Goal: Task Accomplishment & Management: Manage account settings

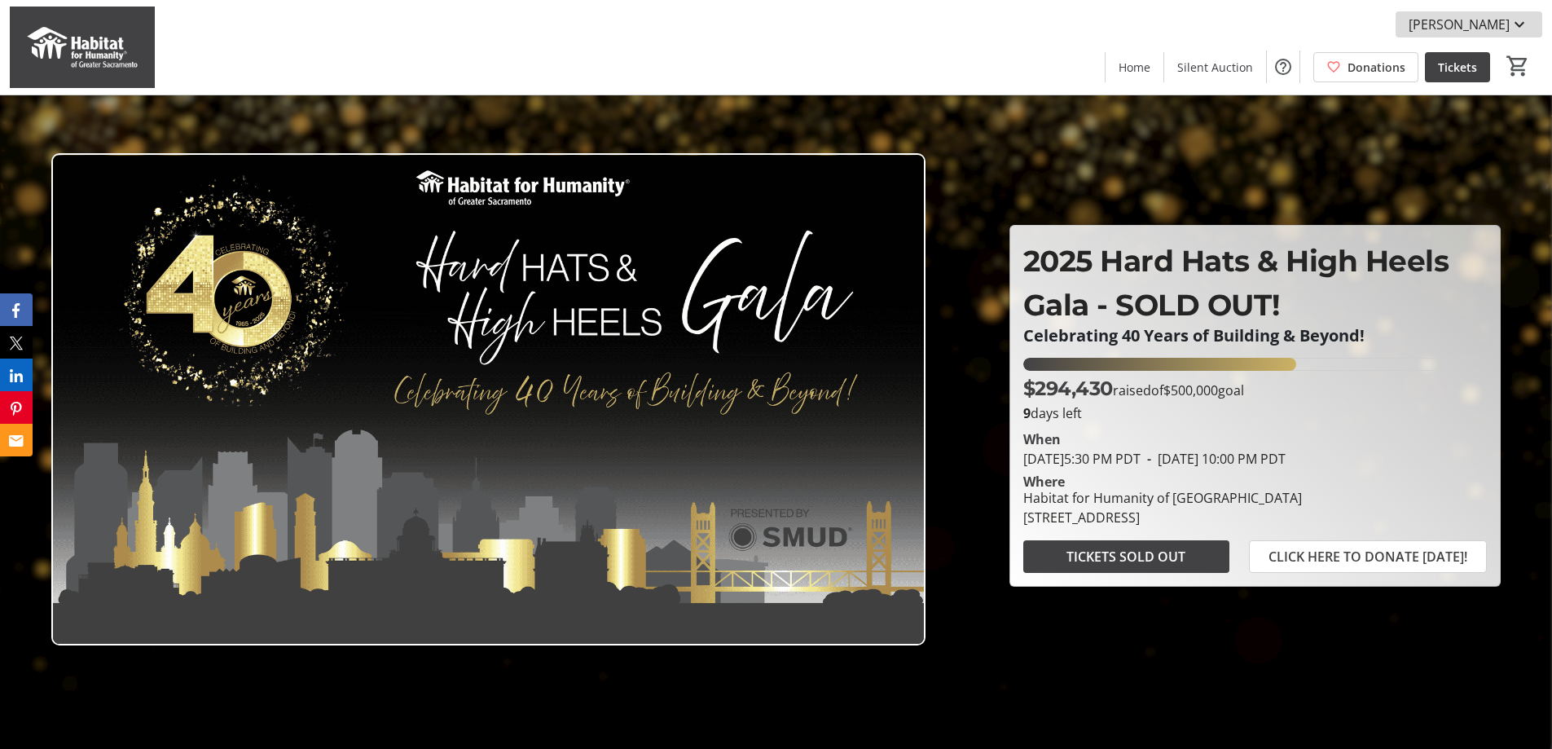
click at [1512, 20] on mat-icon at bounding box center [1520, 25] width 20 height 20
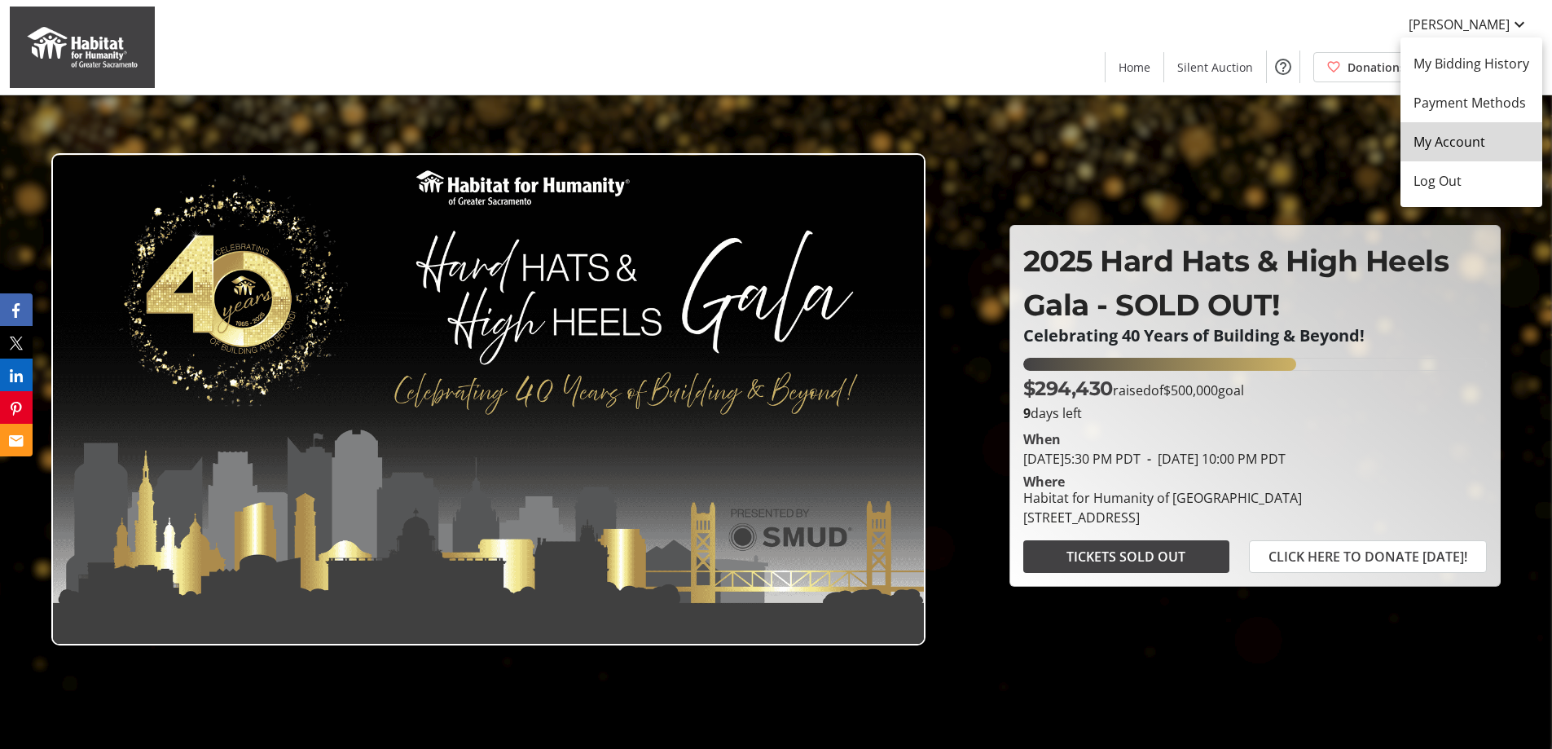
click at [1469, 147] on span "My Account" at bounding box center [1472, 142] width 116 height 20
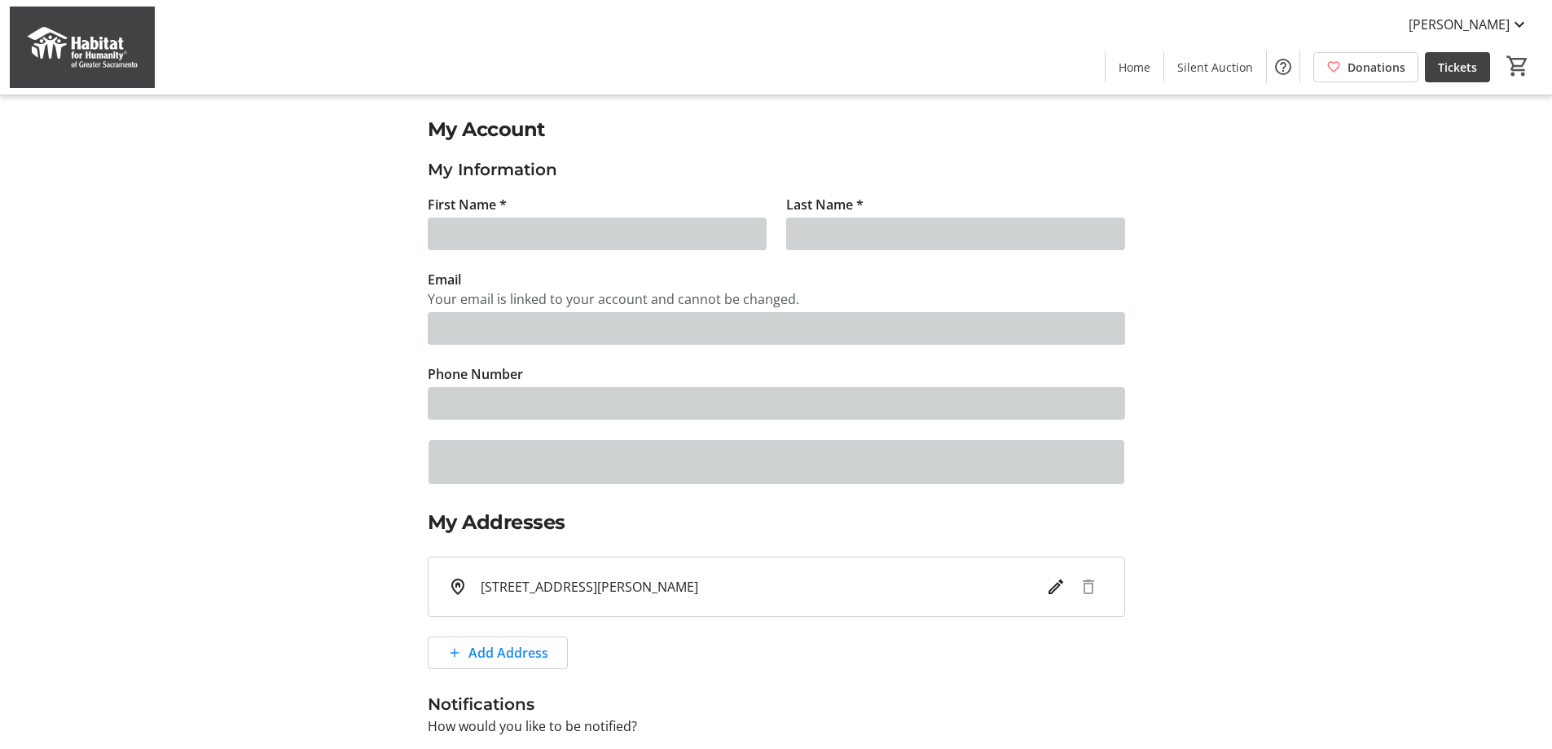
type input "[PERSON_NAME]"
type input "[EMAIL_ADDRESS][PERSON_NAME][DOMAIN_NAME]"
type input "[PHONE_NUMBER]"
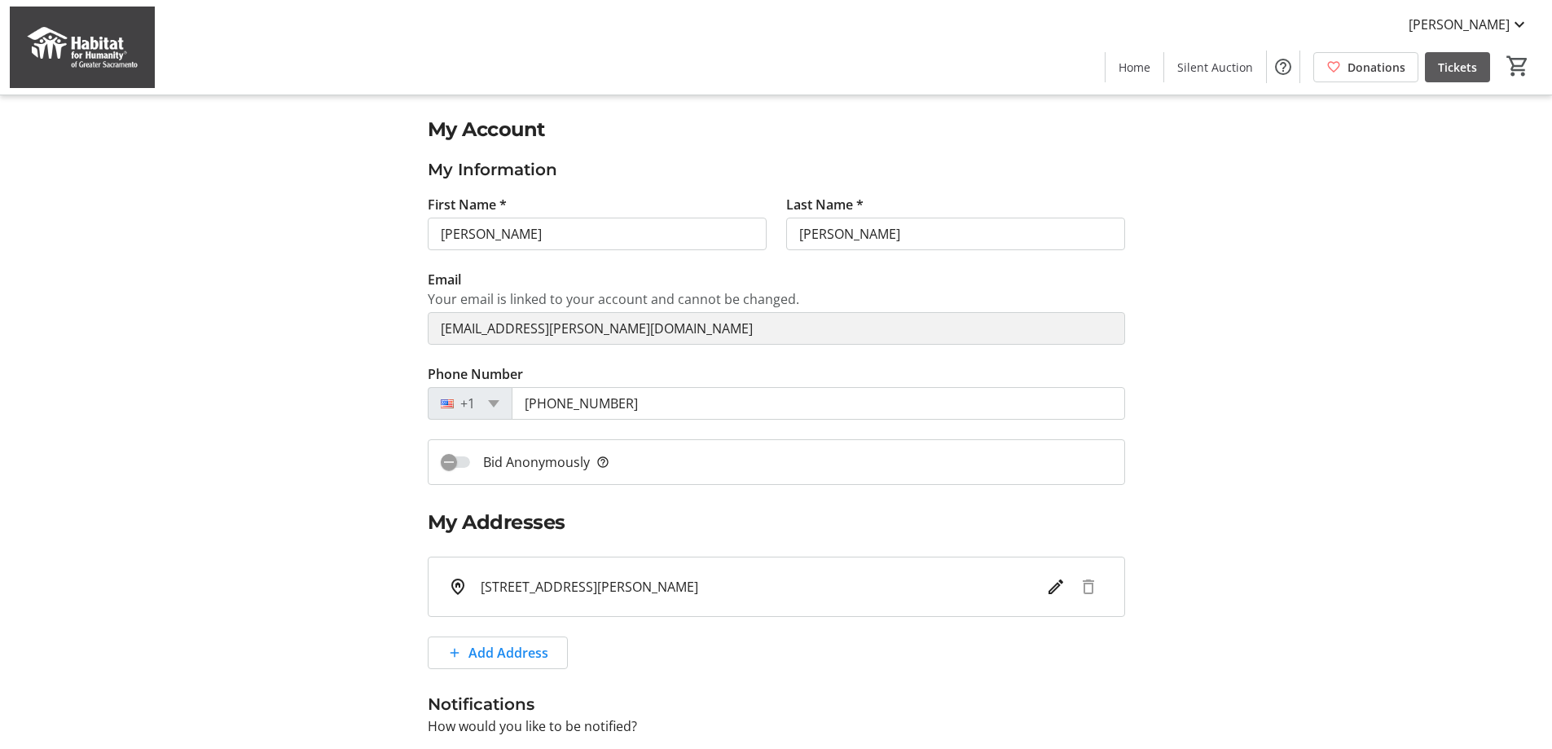
click at [1460, 66] on span "Tickets" at bounding box center [1457, 67] width 39 height 17
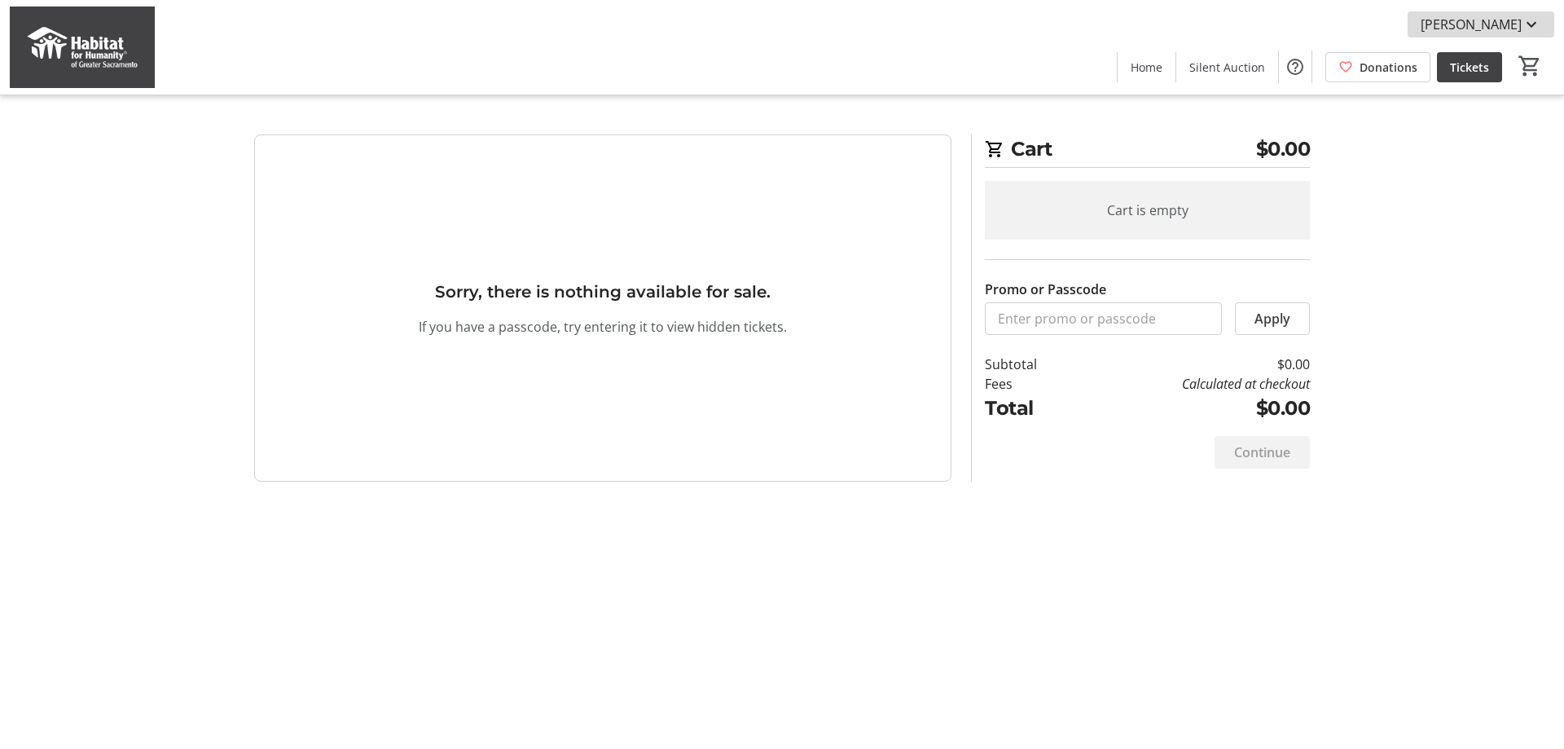
click at [1527, 26] on mat-icon at bounding box center [1532, 25] width 20 height 20
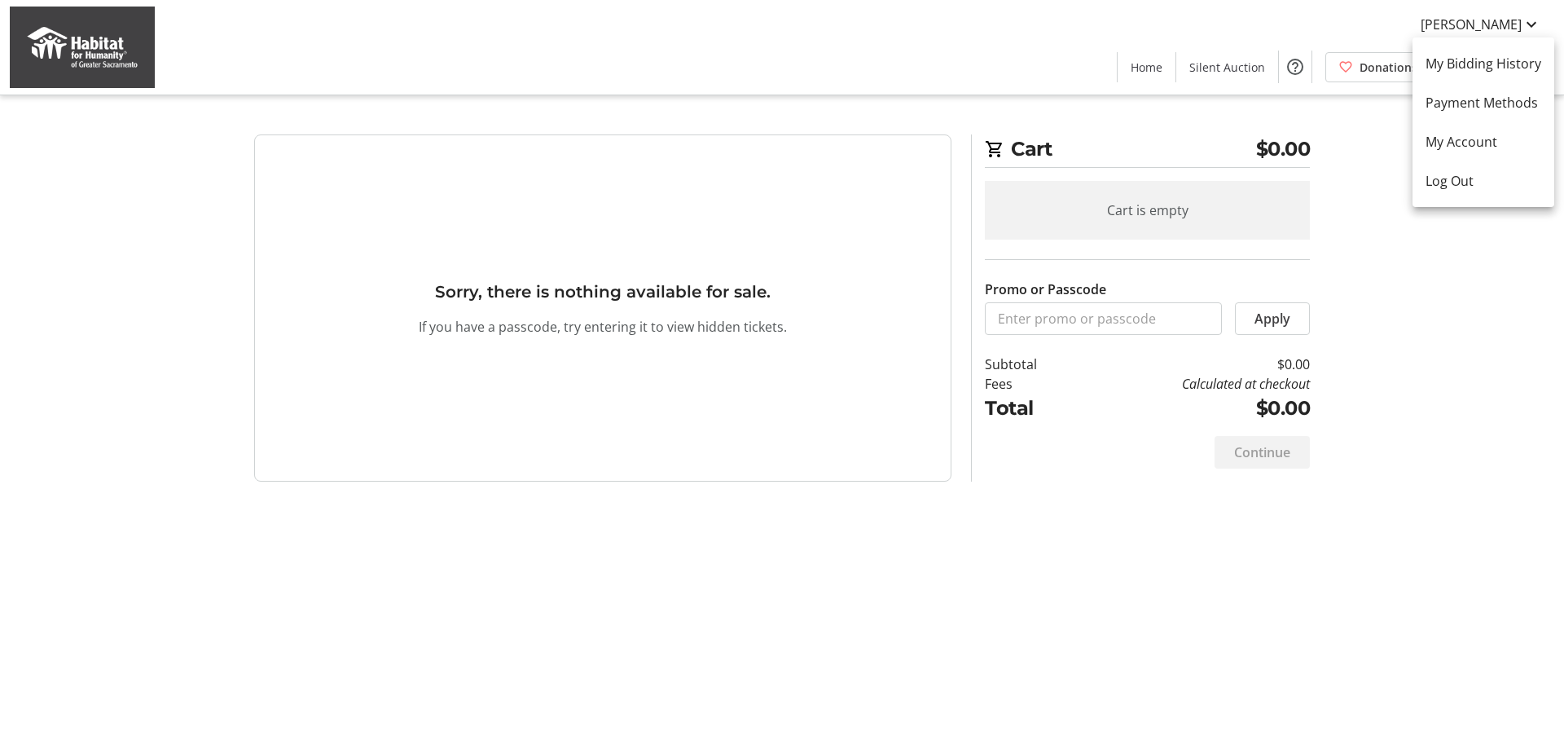
click at [1349, 196] on div at bounding box center [782, 374] width 1564 height 749
click at [1141, 68] on span "Home" at bounding box center [1147, 67] width 32 height 17
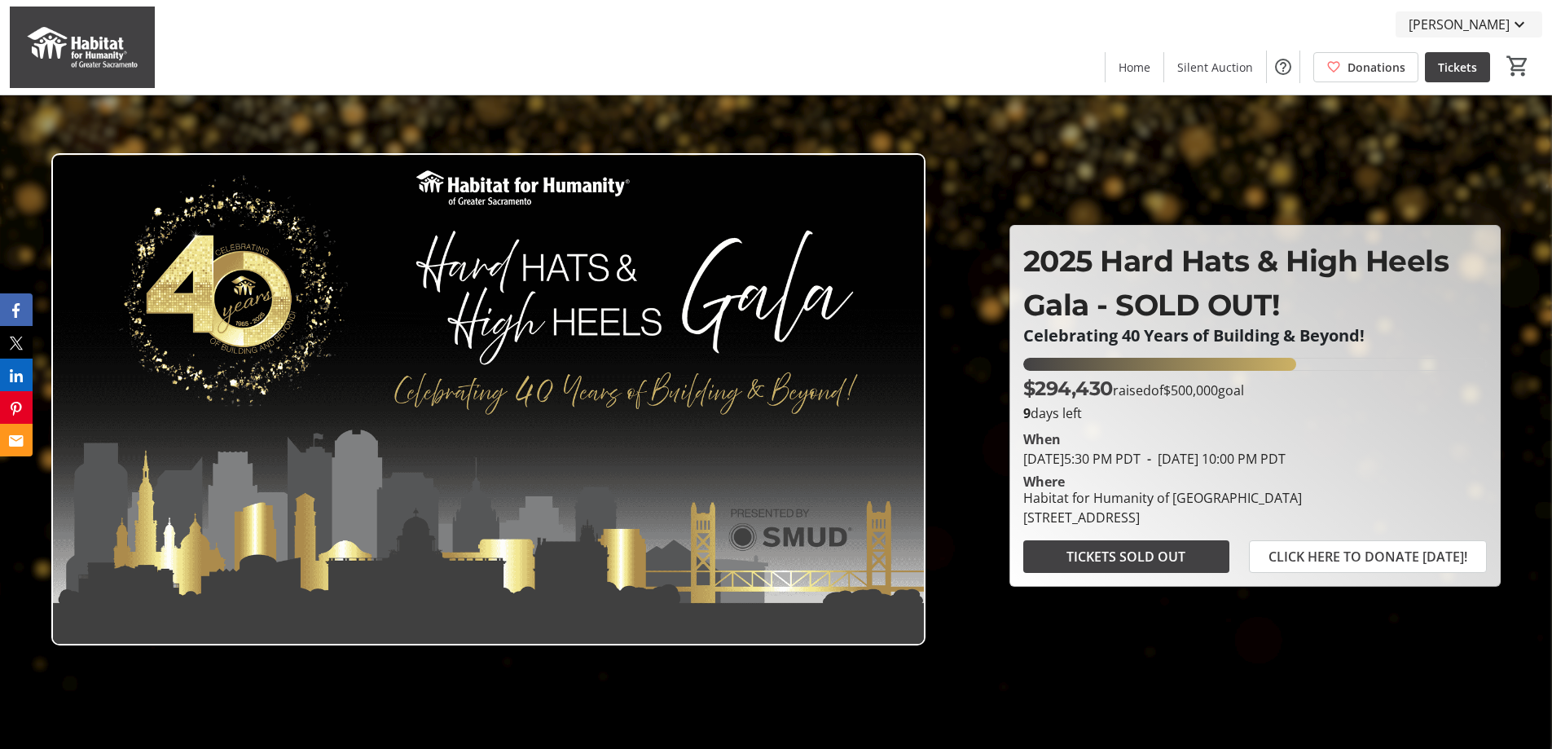
click at [1518, 24] on mat-icon at bounding box center [1520, 25] width 20 height 20
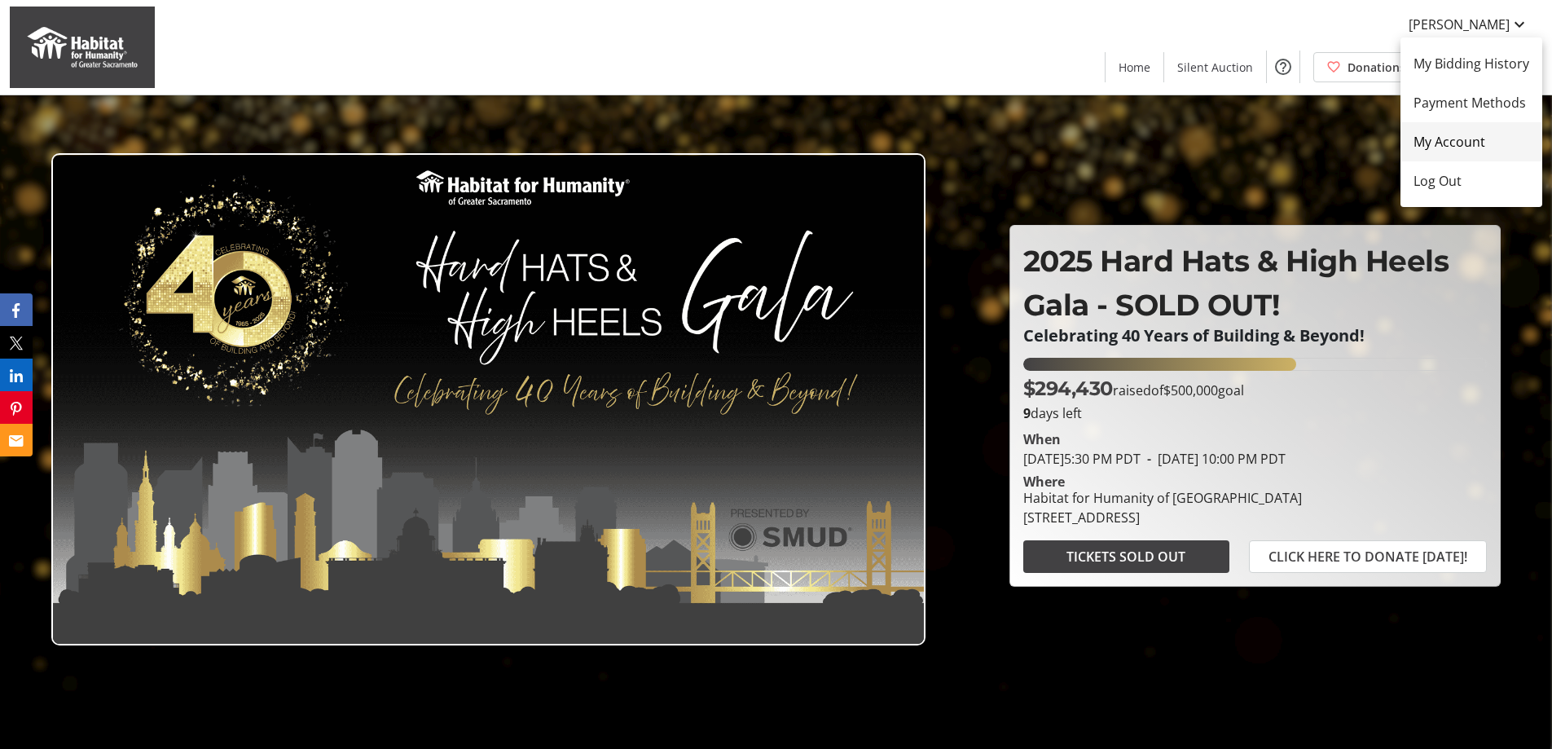
click at [1442, 145] on span "My Account" at bounding box center [1472, 142] width 116 height 20
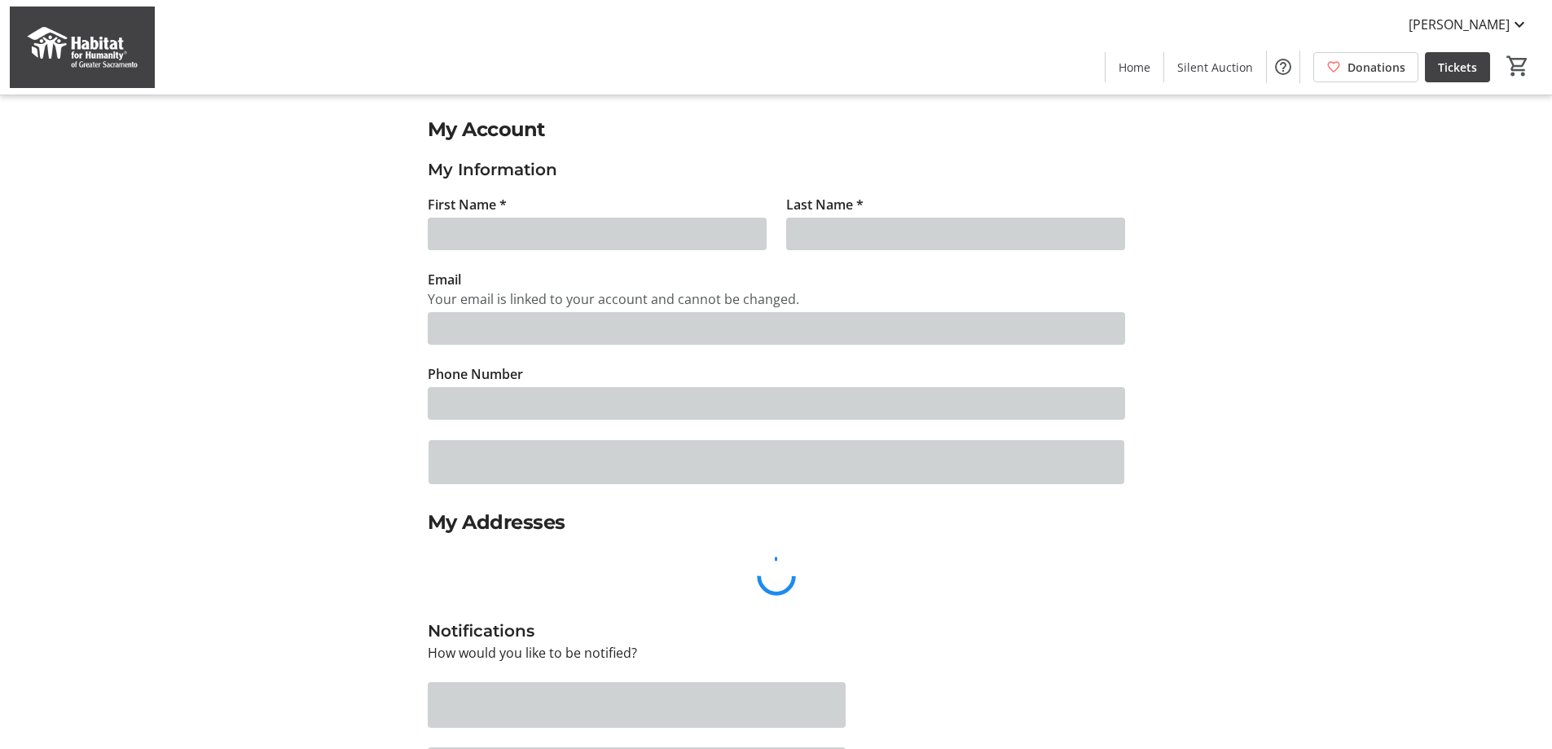
type input "[PERSON_NAME]"
type input "[EMAIL_ADDRESS][PERSON_NAME][DOMAIN_NAME]"
type input "[PHONE_NUMBER]"
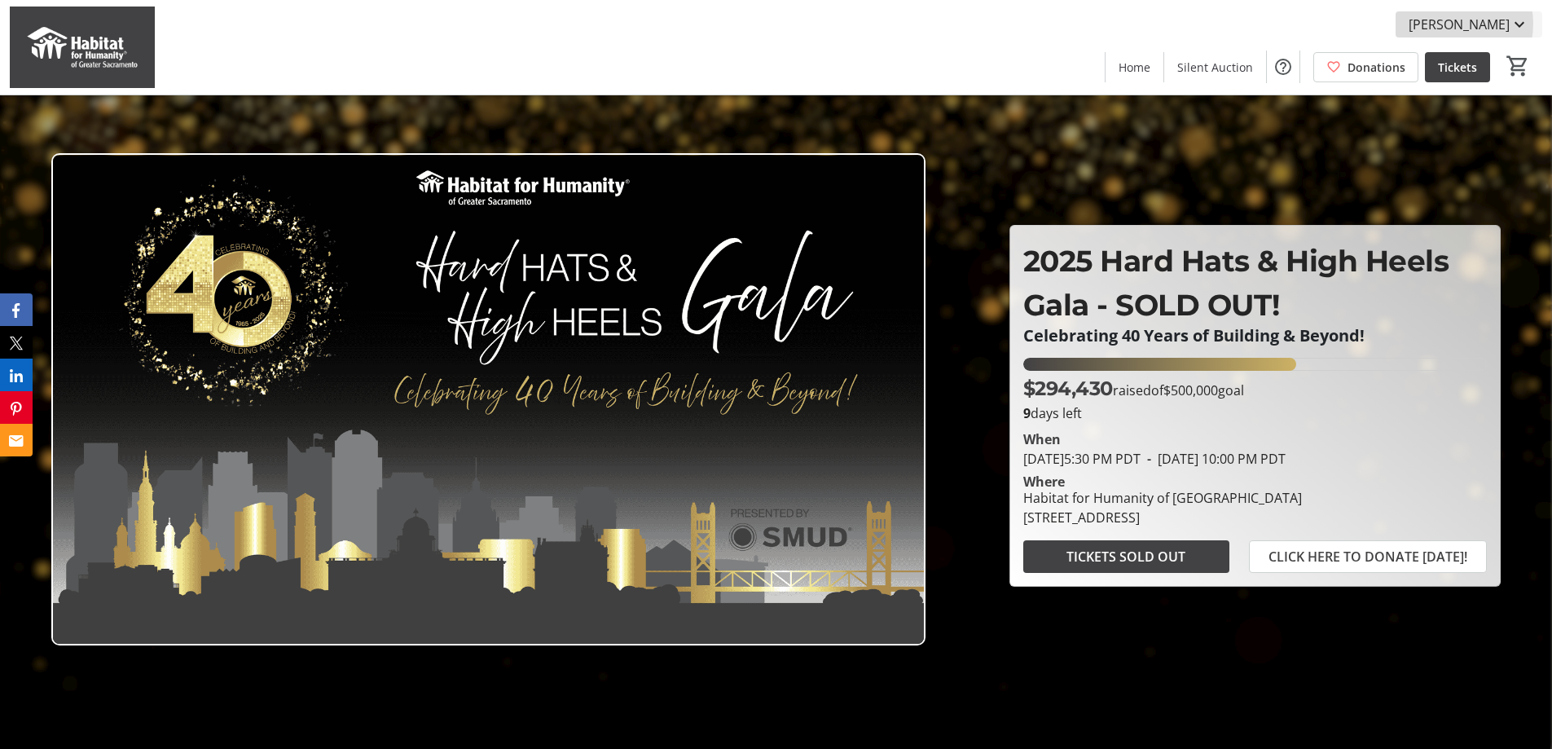
click at [1453, 24] on span "[PERSON_NAME]" at bounding box center [1459, 25] width 101 height 20
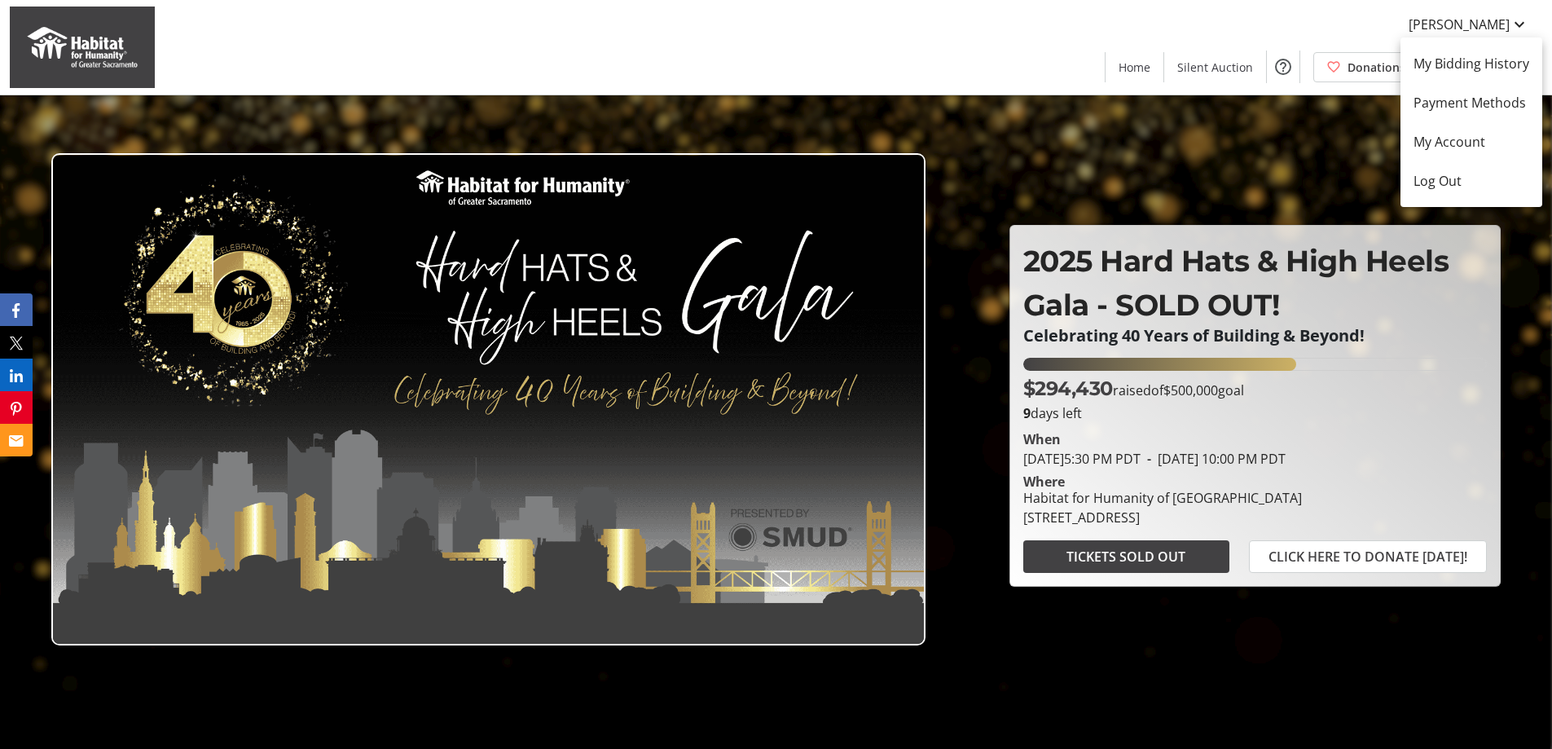
click at [1551, 69] on div at bounding box center [776, 374] width 1552 height 749
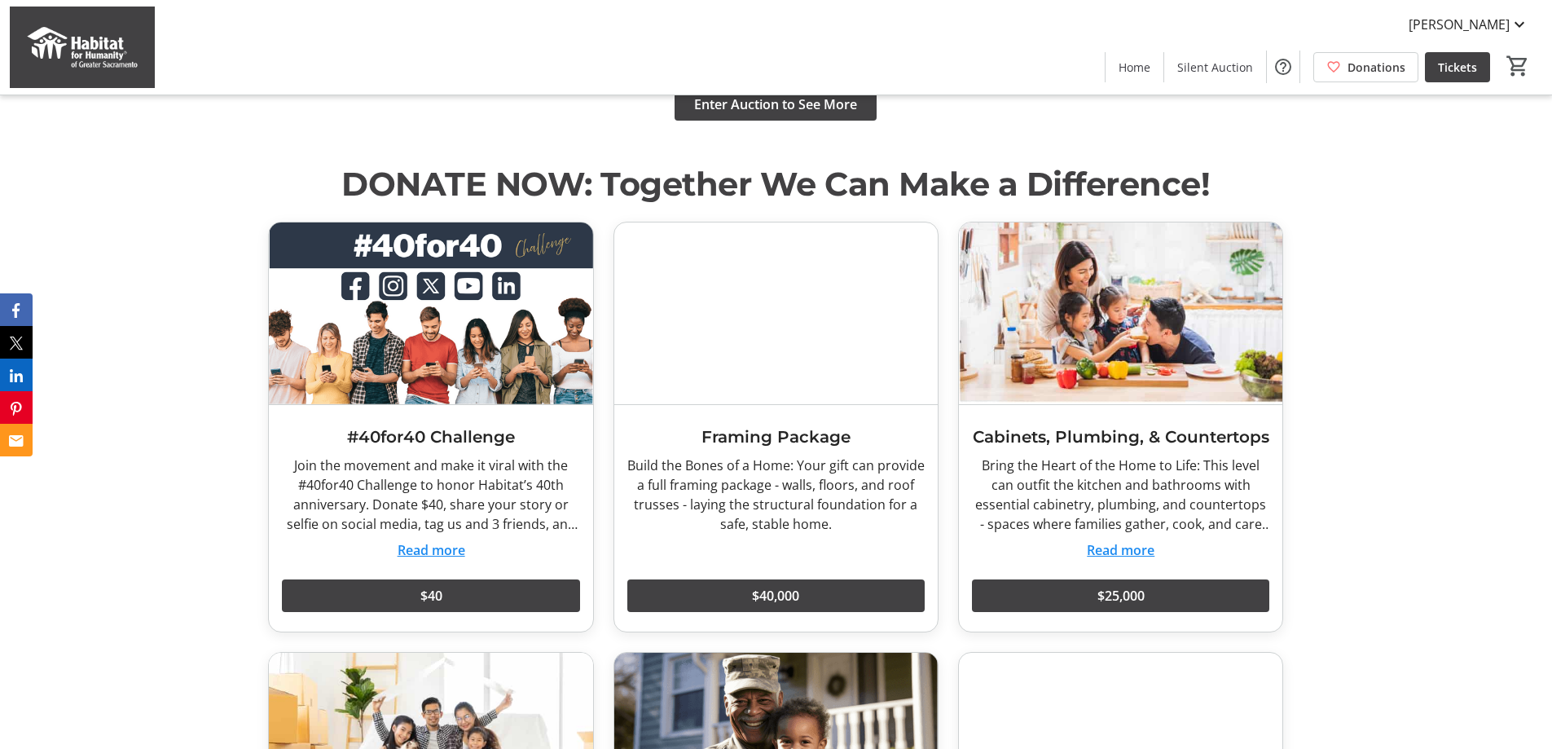
scroll to position [1955, 0]
